Goal: Information Seeking & Learning: Learn about a topic

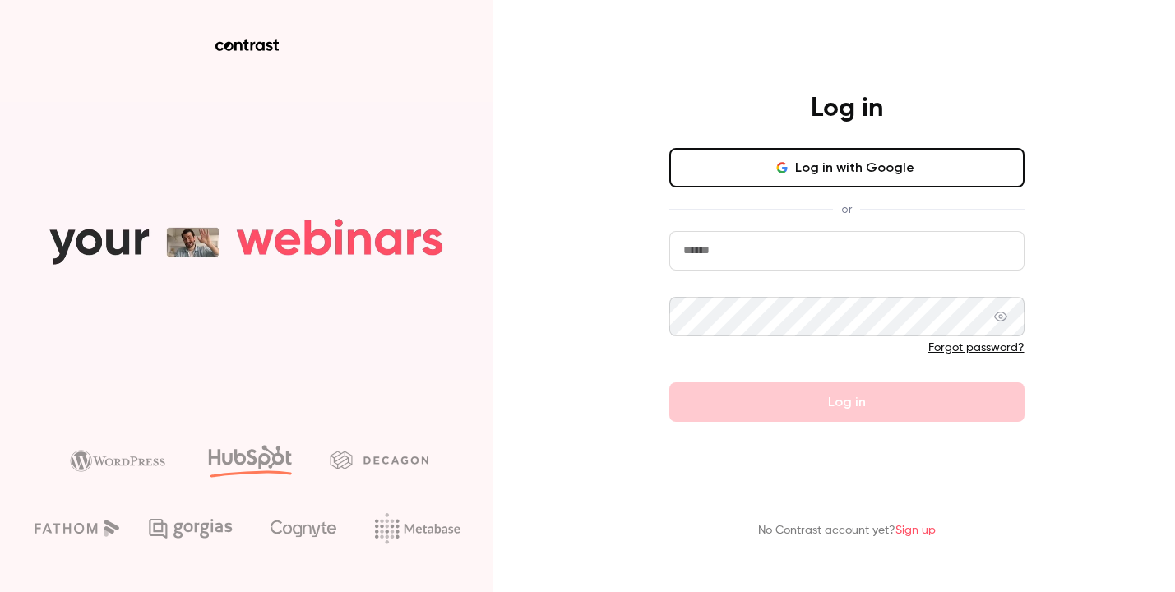
click at [754, 166] on button "Log in with Google" at bounding box center [847, 167] width 355 height 39
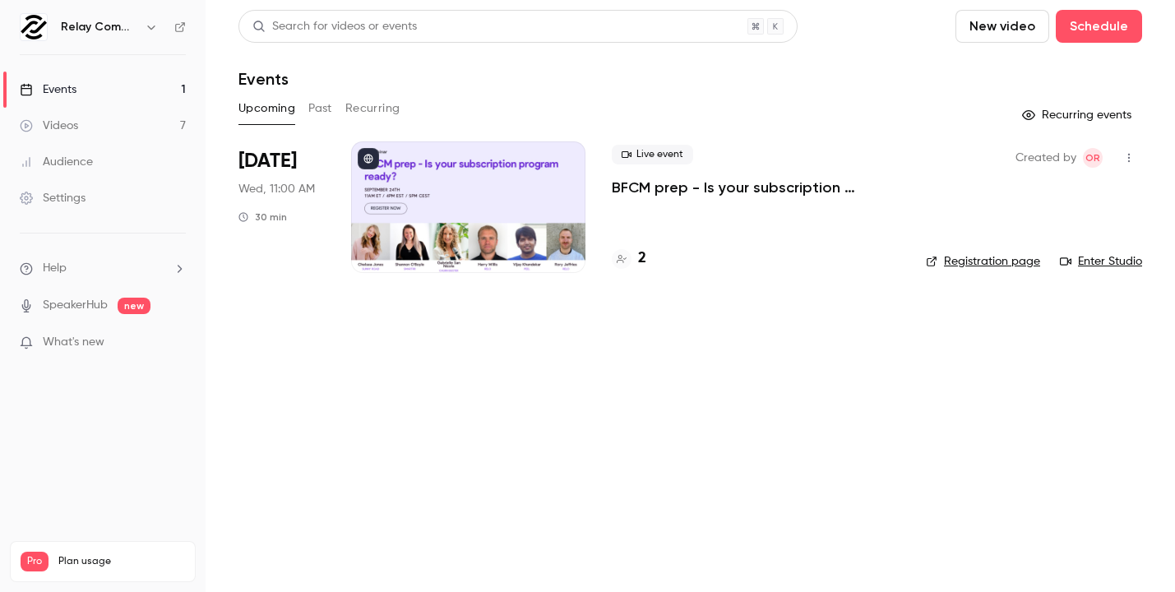
click at [326, 118] on button "Past" at bounding box center [320, 108] width 24 height 26
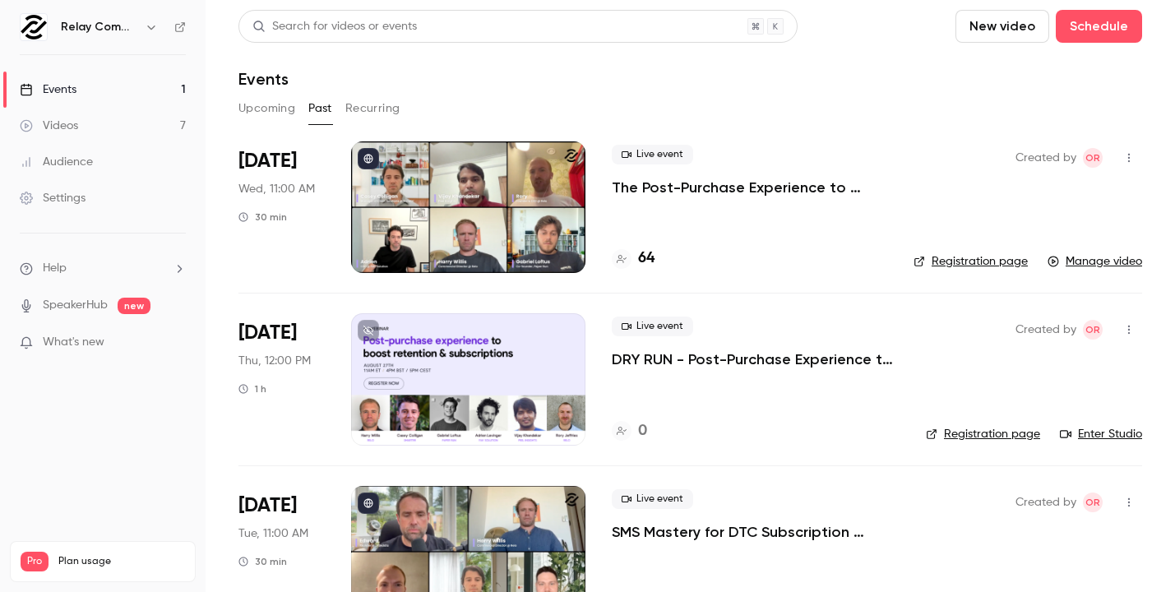
click at [668, 190] on p "The Post-Purchase Experience to Boost Retention & Subscriptions" at bounding box center [750, 188] width 276 height 20
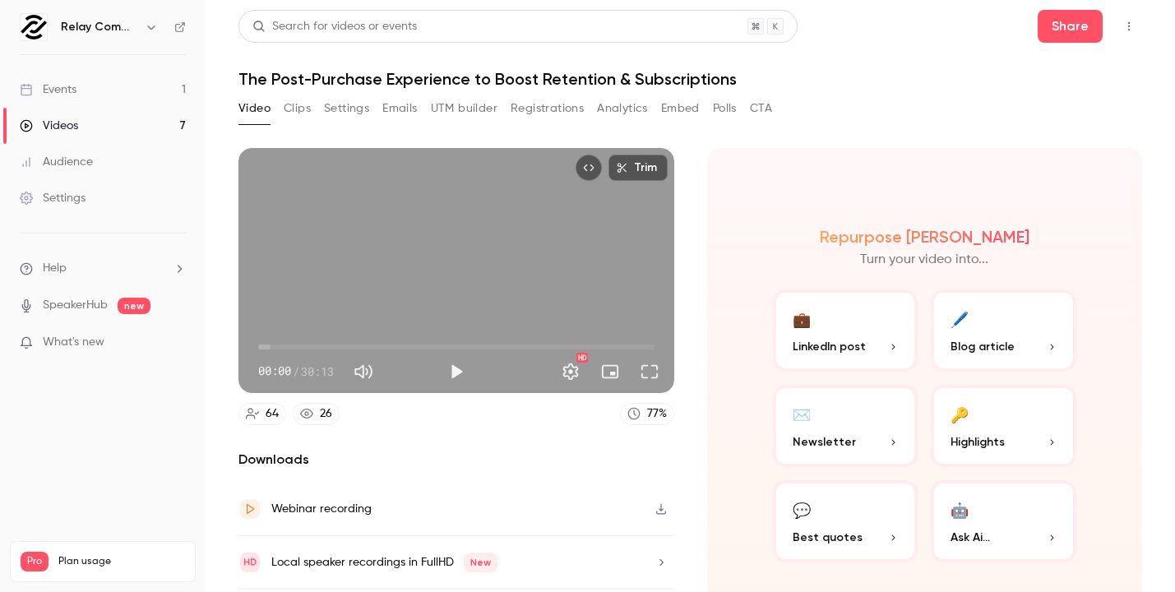
click at [301, 110] on button "Clips" at bounding box center [297, 108] width 27 height 26
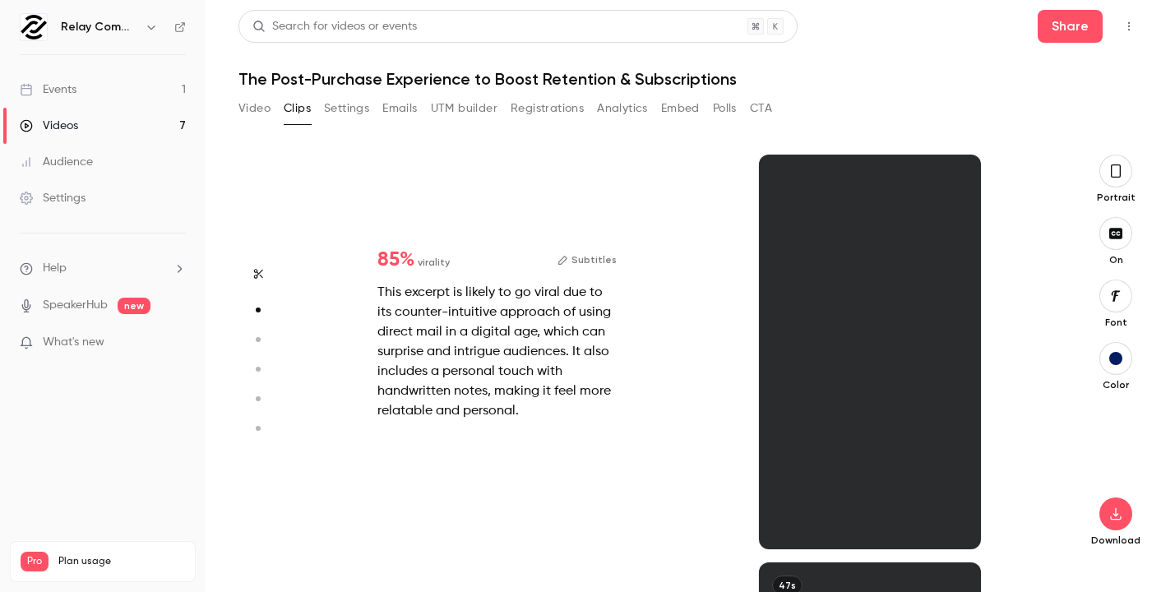
scroll to position [408, 0]
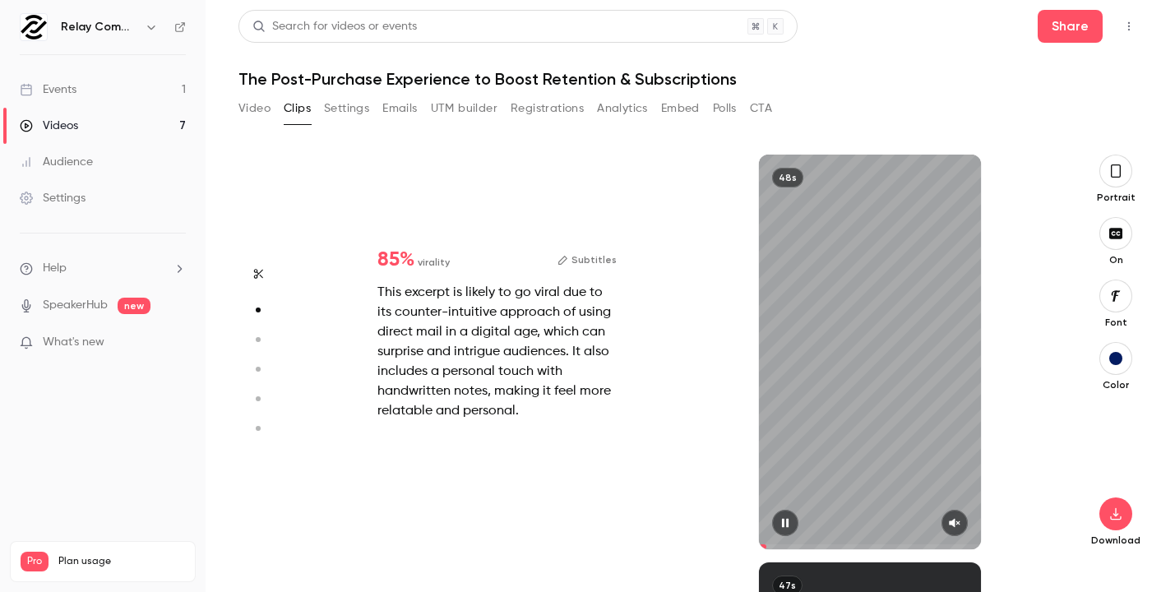
click at [960, 526] on icon "button" at bounding box center [954, 523] width 13 height 12
type input "*"
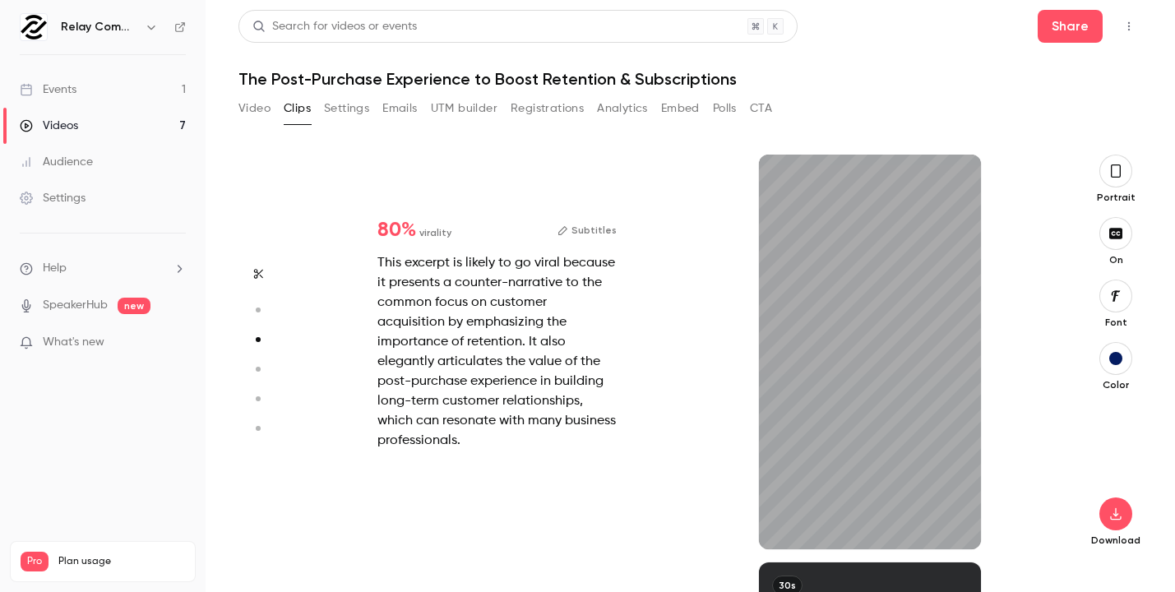
scroll to position [816, 0]
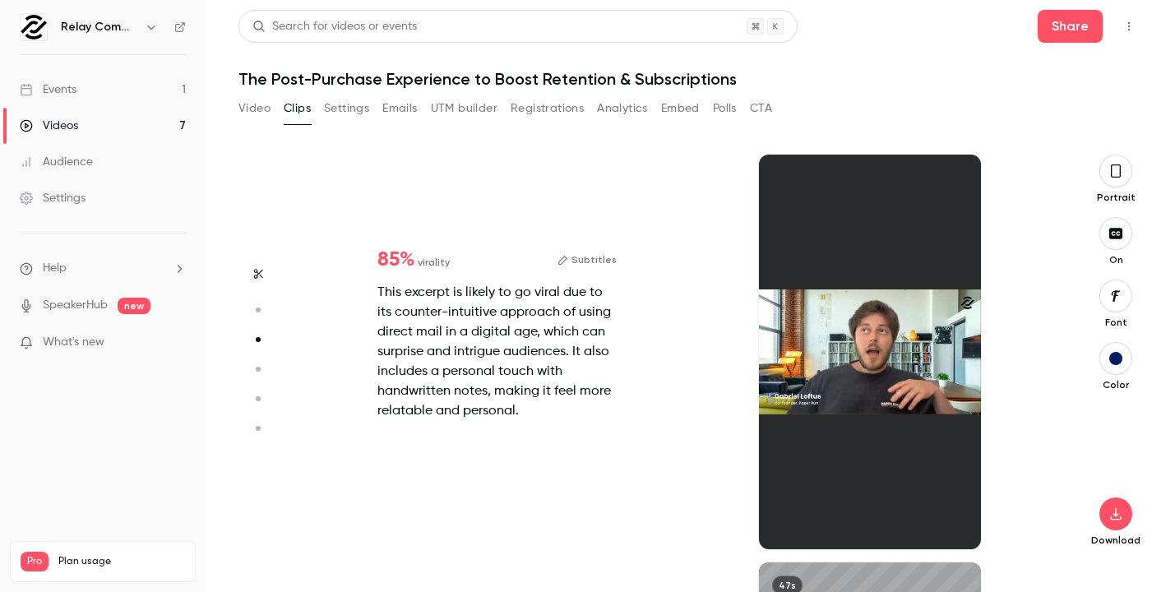
type input "*"
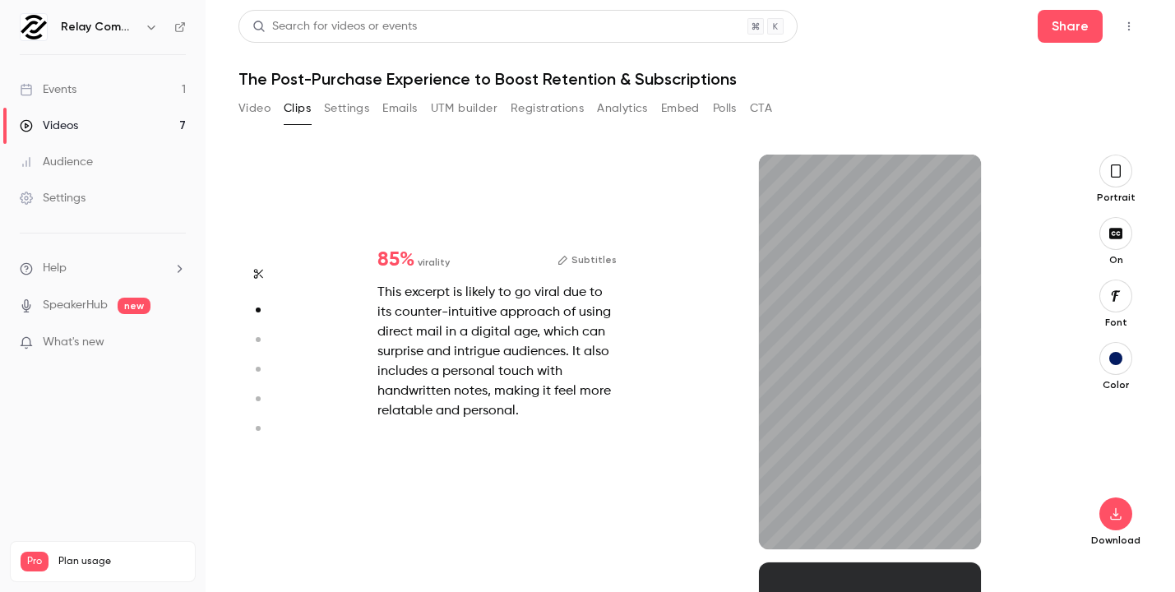
type input "*"
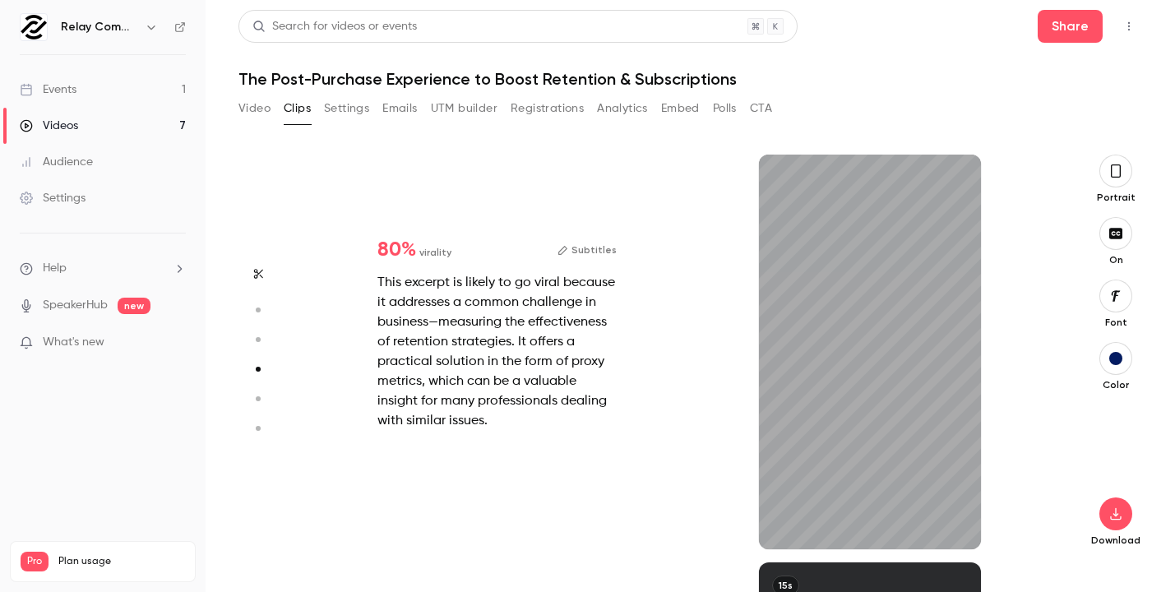
scroll to position [1224, 0]
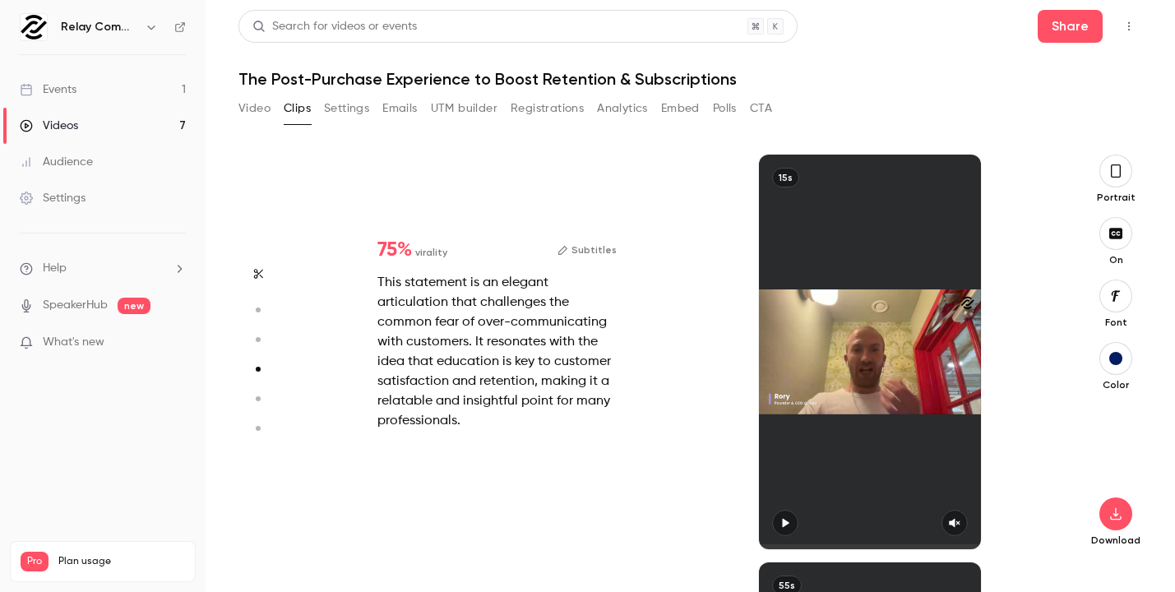
type input "*"
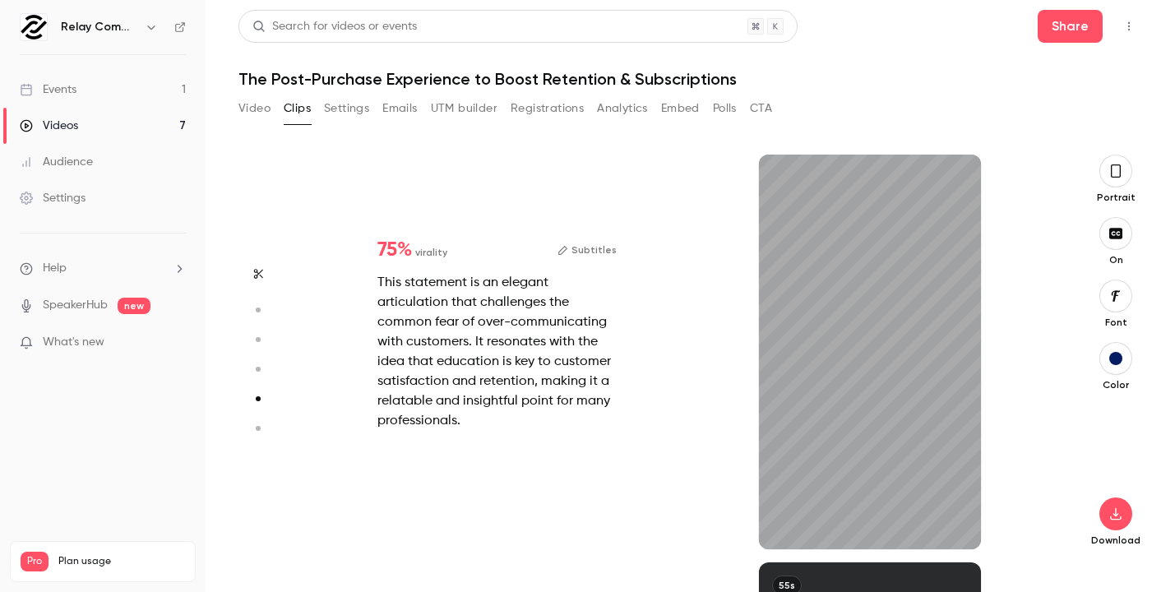
scroll to position [1632, 0]
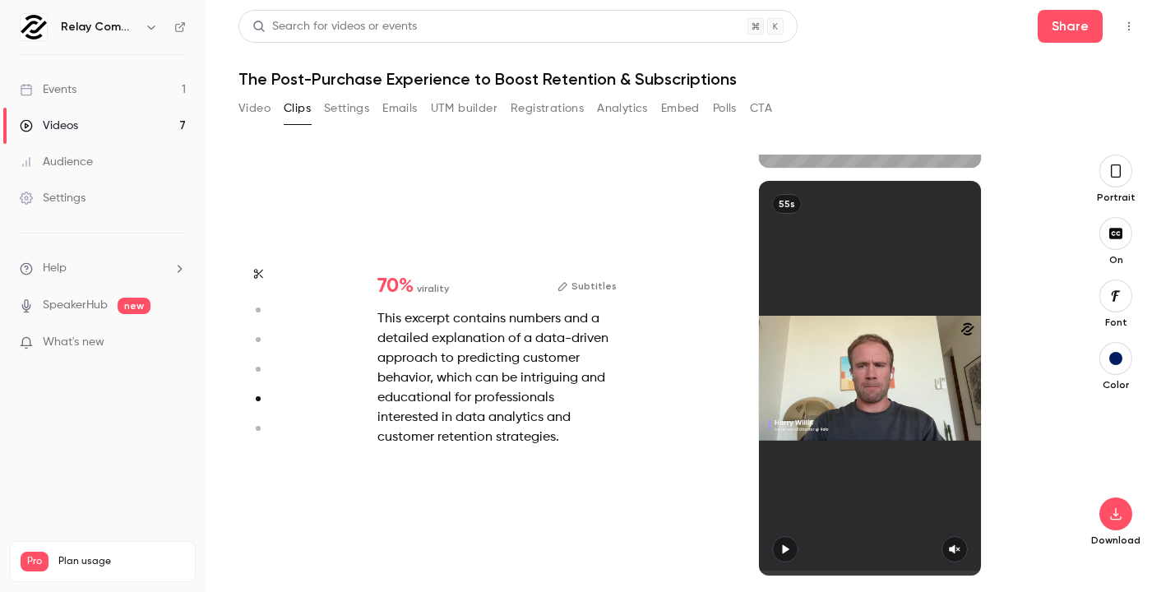
type input "*"
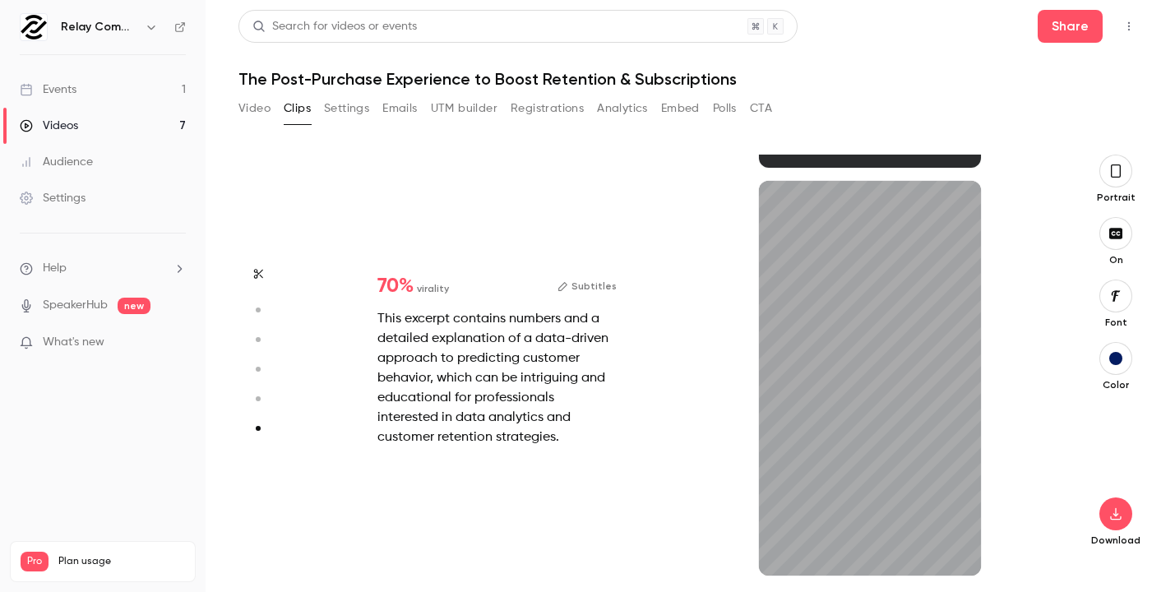
scroll to position [2014, 0]
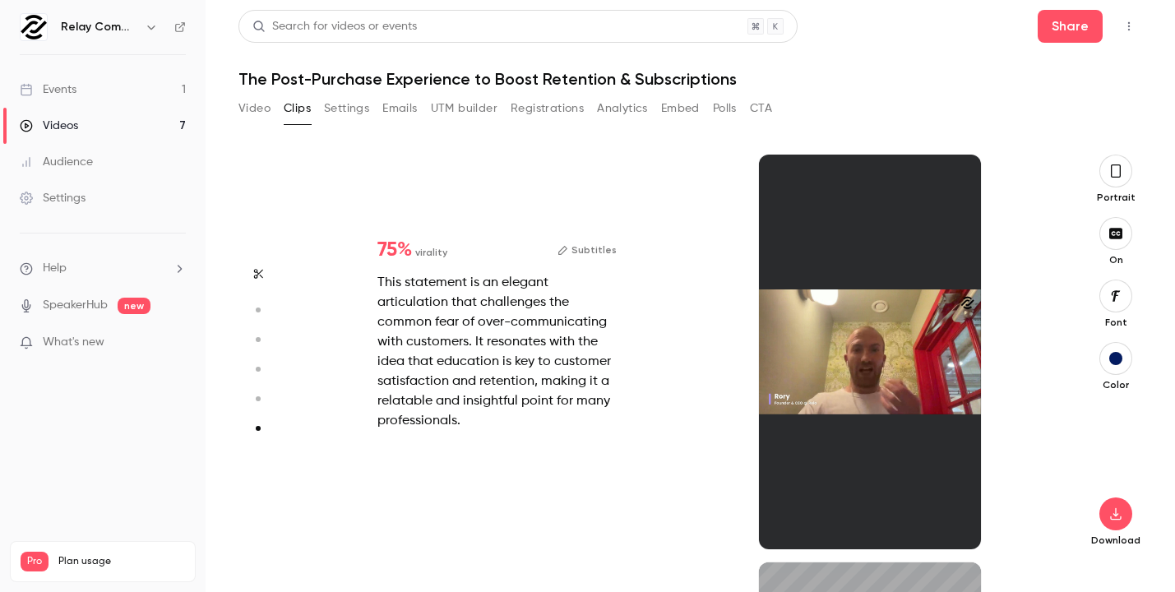
type input "*"
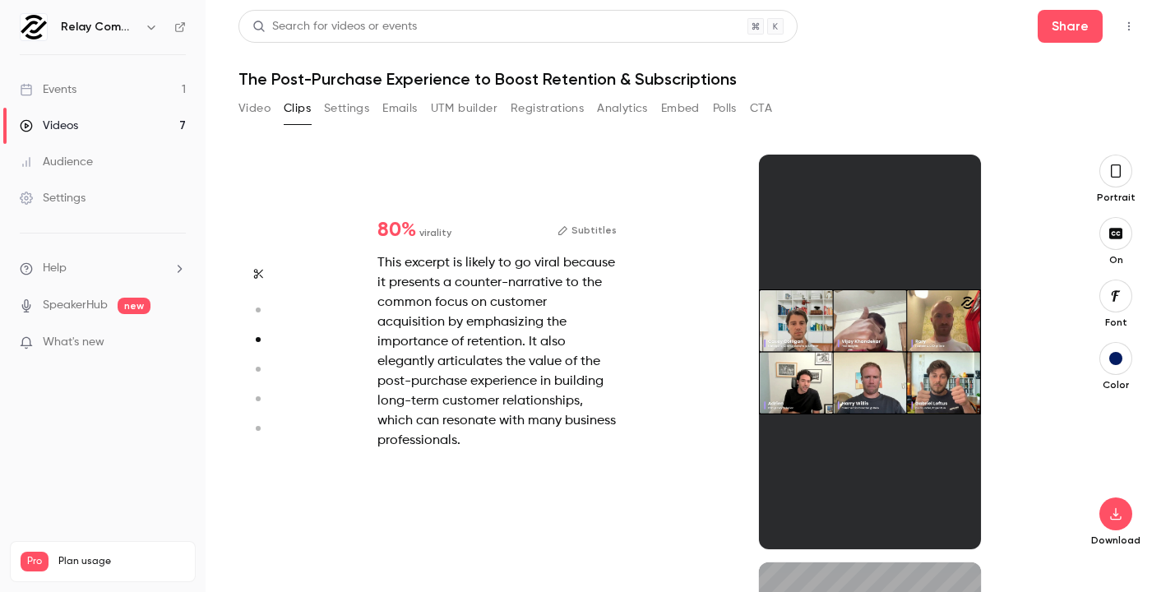
scroll to position [816, 0]
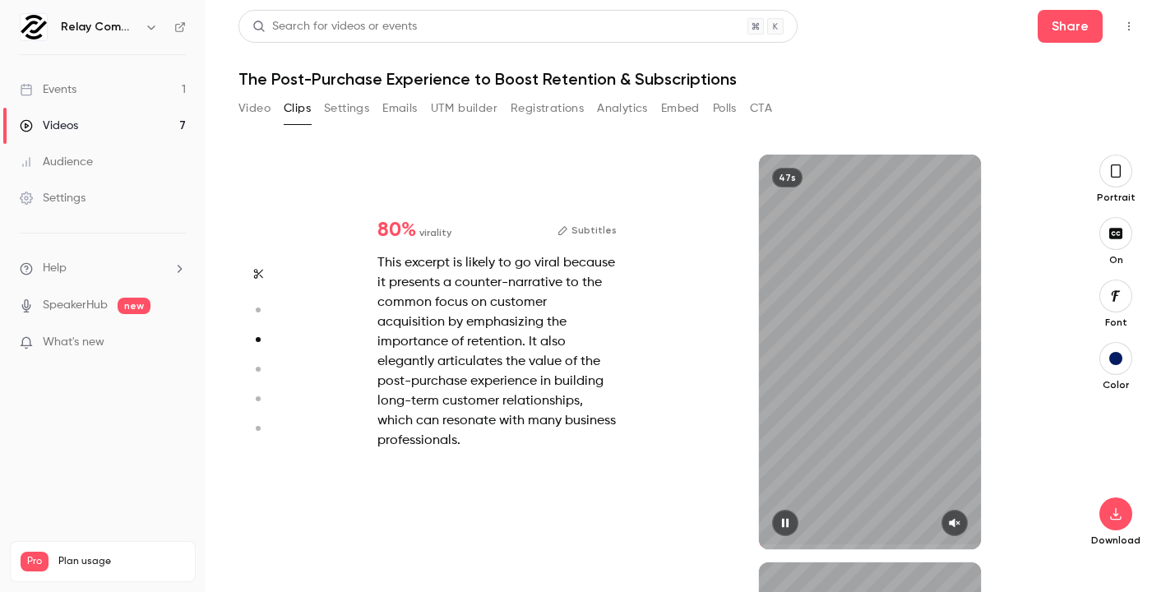
click at [954, 516] on button "button" at bounding box center [955, 523] width 26 height 26
type input "*"
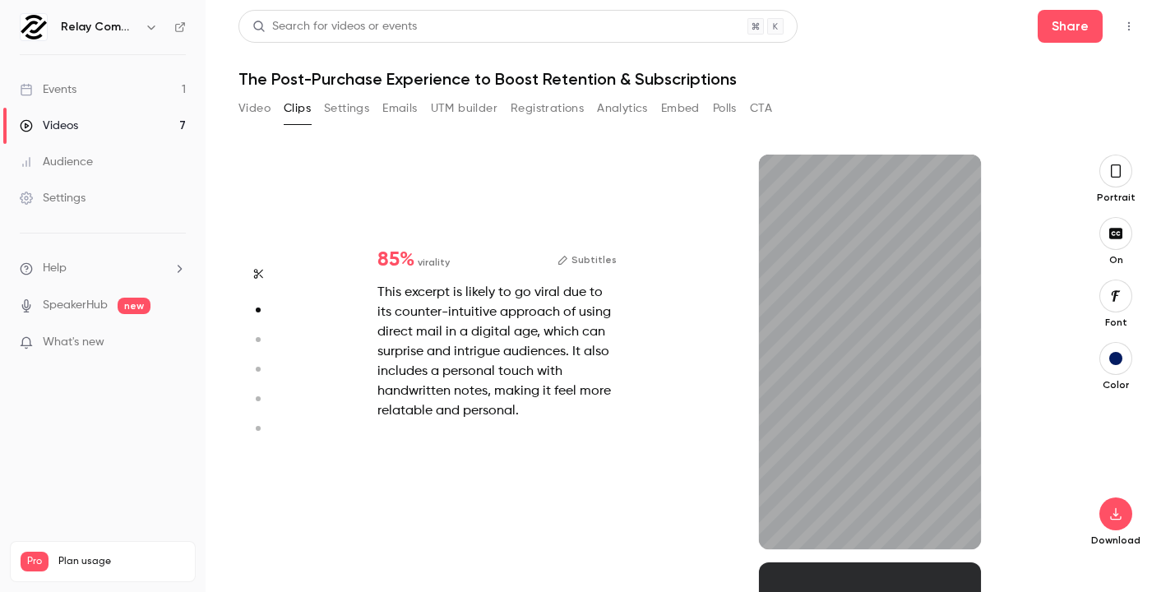
scroll to position [408, 0]
click at [1116, 153] on div "Start clipping Suggested clips 30m 85 % virality Subtitles This excerpt is like…" at bounding box center [691, 360] width 904 height 464
click at [1108, 180] on button "button" at bounding box center [1116, 171] width 33 height 33
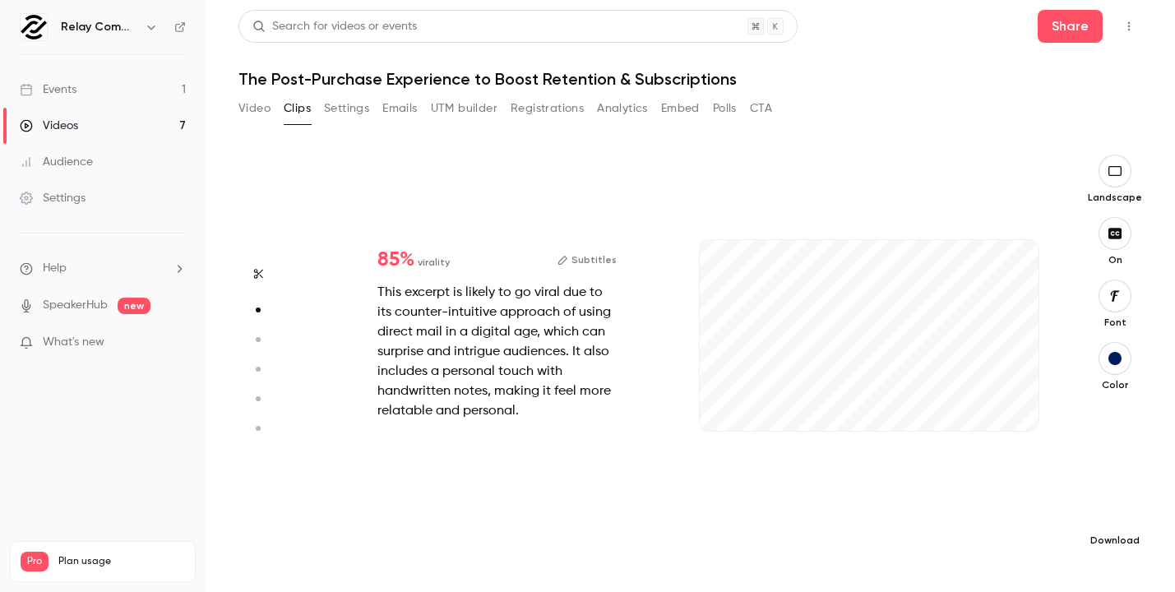
click at [1112, 499] on button "button" at bounding box center [1115, 514] width 33 height 33
click at [996, 545] on span "Standard" at bounding box center [992, 542] width 188 height 17
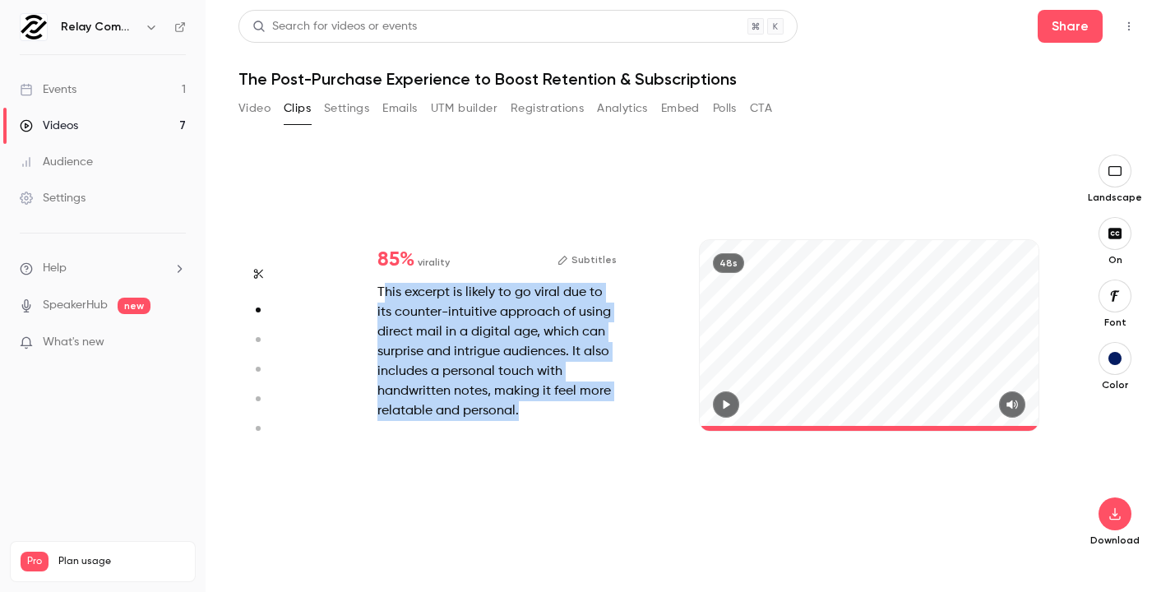
drag, startPoint x: 383, startPoint y: 300, endPoint x: 545, endPoint y: 406, distance: 193.7
click at [545, 406] on div "This excerpt is likely to go viral due to its counter-intuitive approach of usi…" at bounding box center [497, 352] width 239 height 138
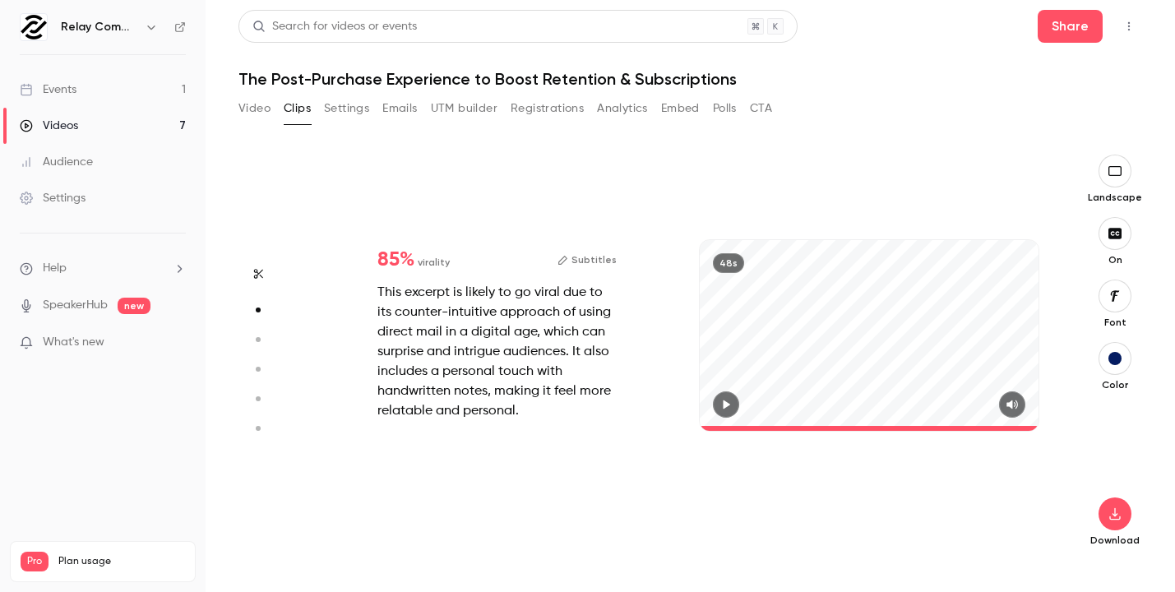
click at [545, 406] on div "This excerpt is likely to go viral due to its counter-intuitive approach of usi…" at bounding box center [497, 352] width 239 height 138
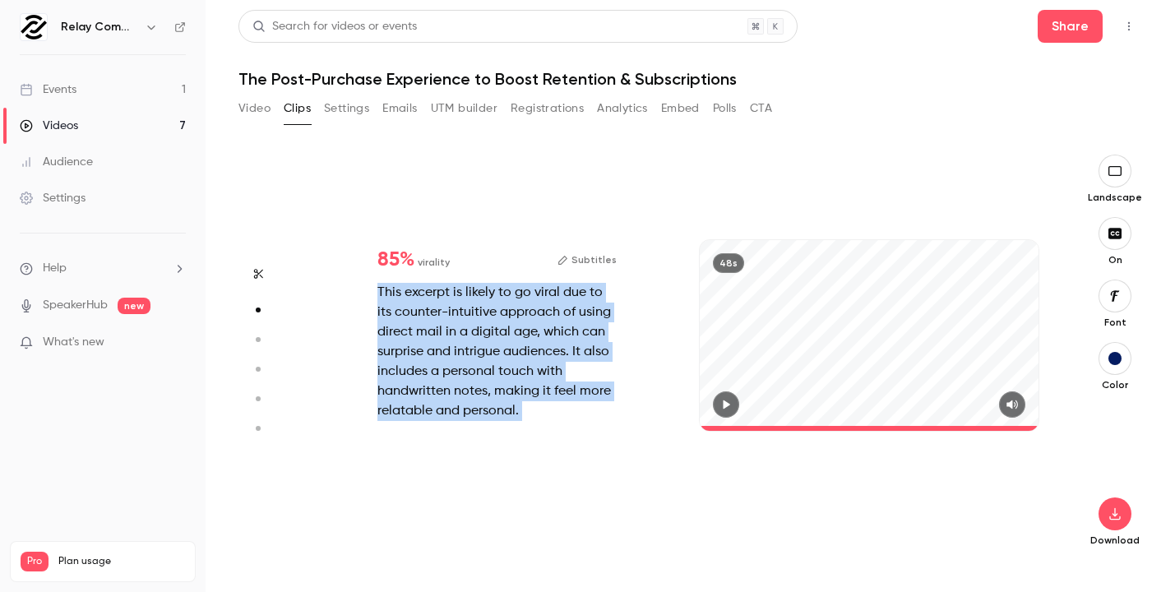
drag, startPoint x: 545, startPoint y: 406, endPoint x: 382, endPoint y: 282, distance: 205.5
click at [382, 282] on div "85 % virality Subtitles This excerpt is likely to go viral due to its counter-i…" at bounding box center [497, 336] width 292 height 224
copy div "This excerpt is likely to go viral due to its counter-intuitive approach of usi…"
type input "*"
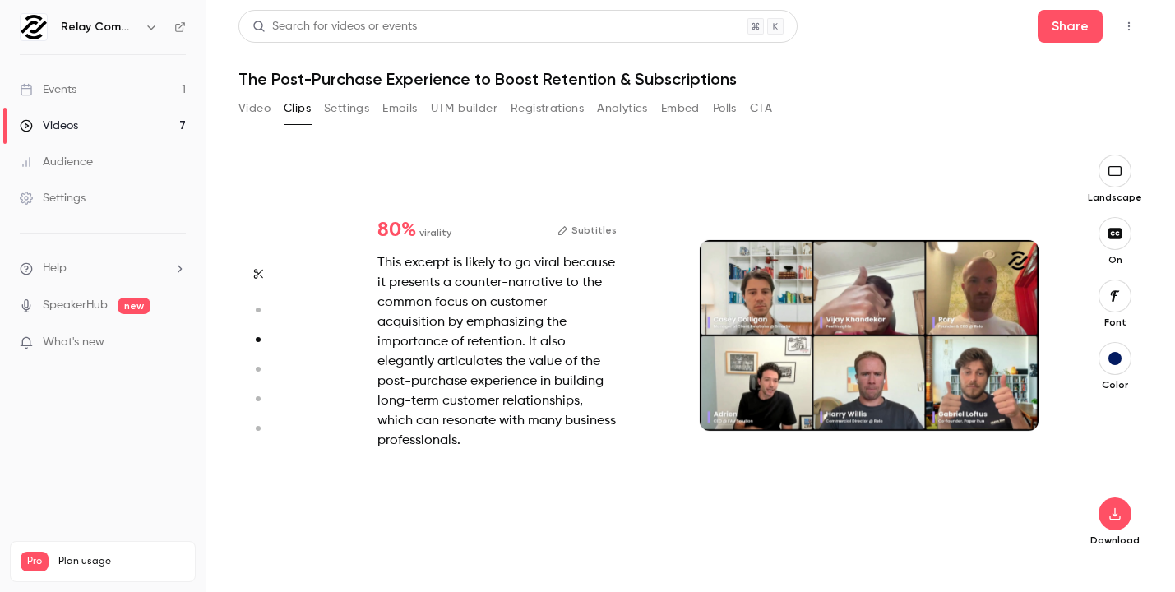
type input "*"
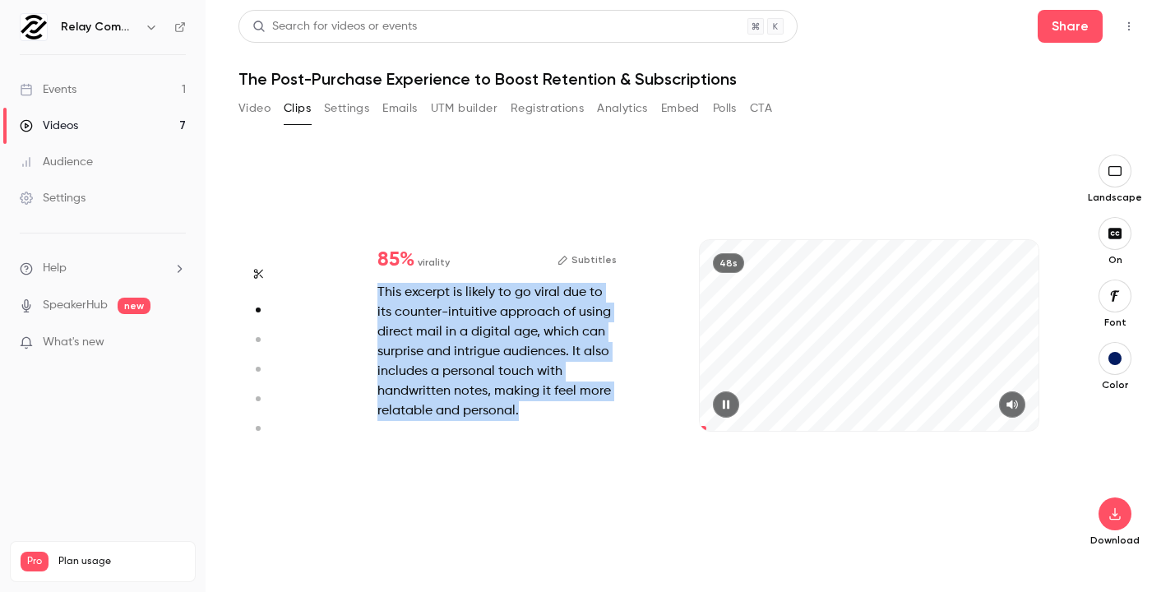
type input "***"
